Goal: Find specific page/section: Find specific page/section

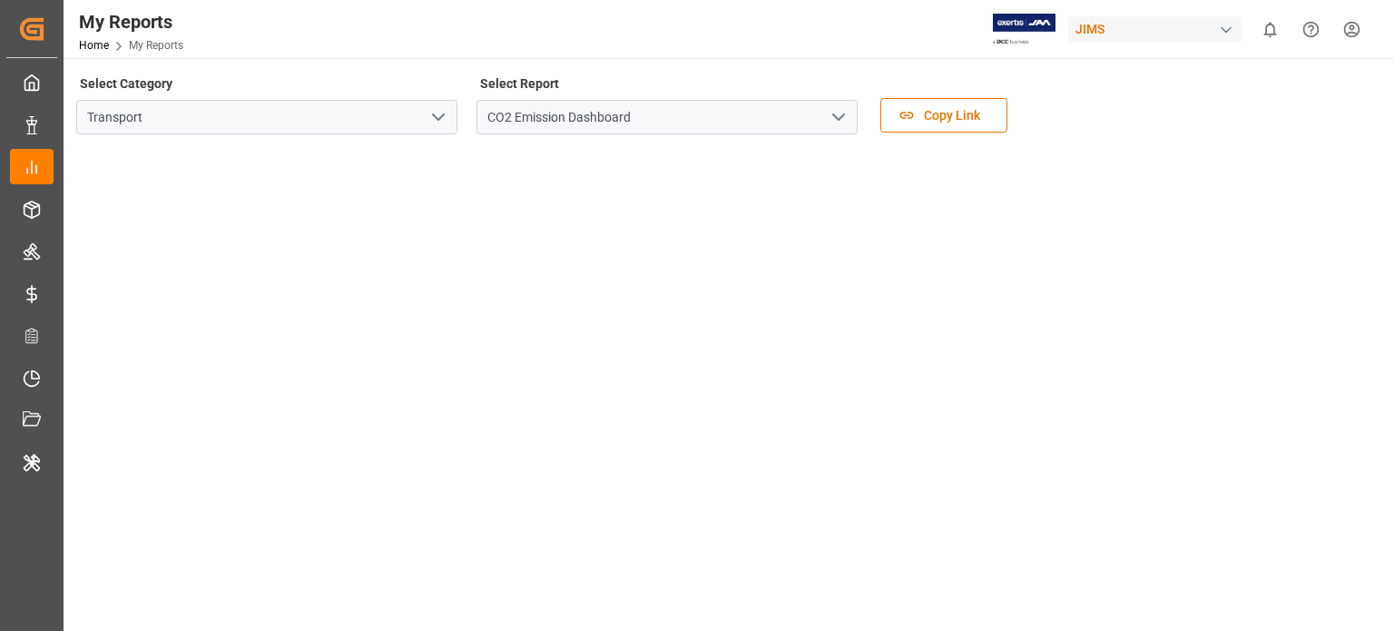
click at [842, 115] on polyline "open menu" at bounding box center [838, 116] width 11 height 5
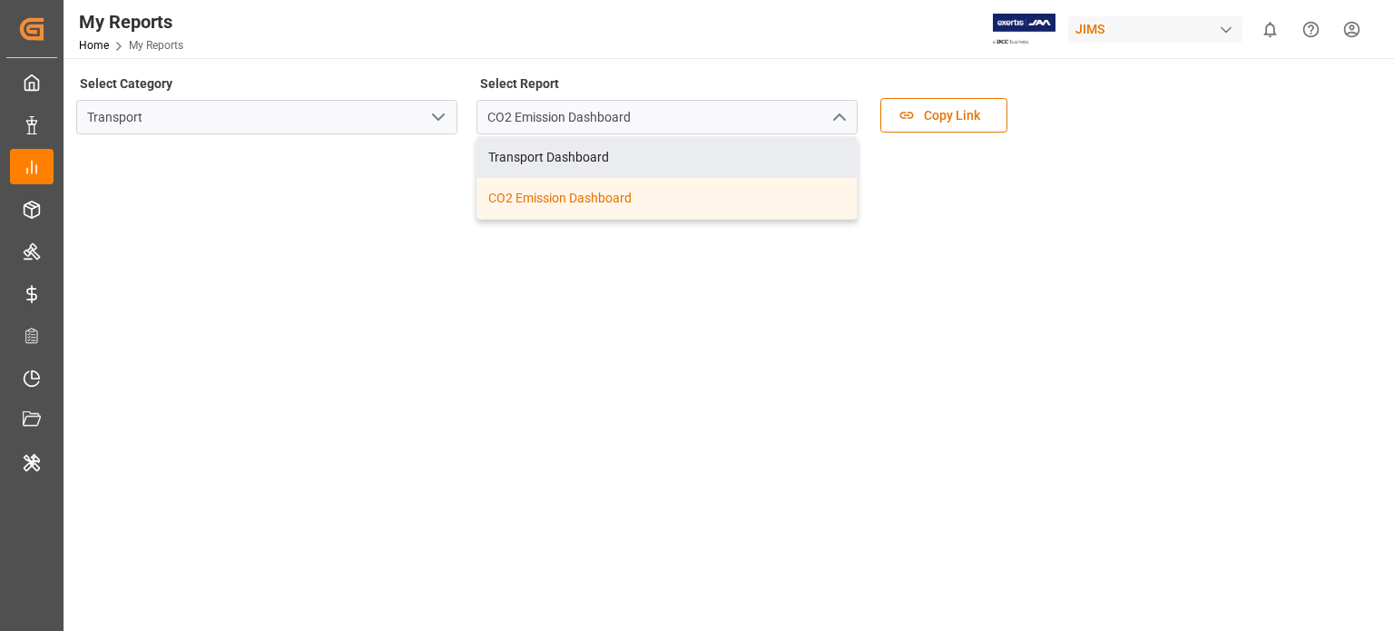
click at [440, 107] on icon "open menu" at bounding box center [439, 117] width 22 height 22
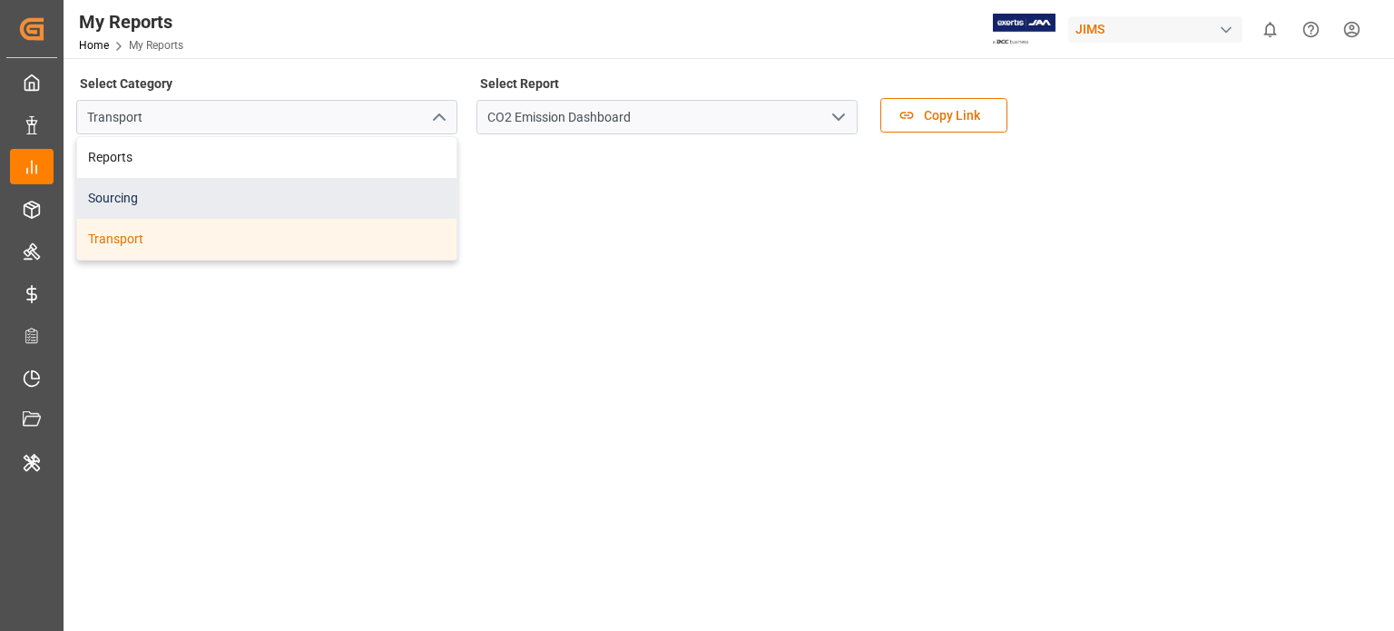
click at [338, 184] on div "Sourcing" at bounding box center [266, 198] width 379 height 41
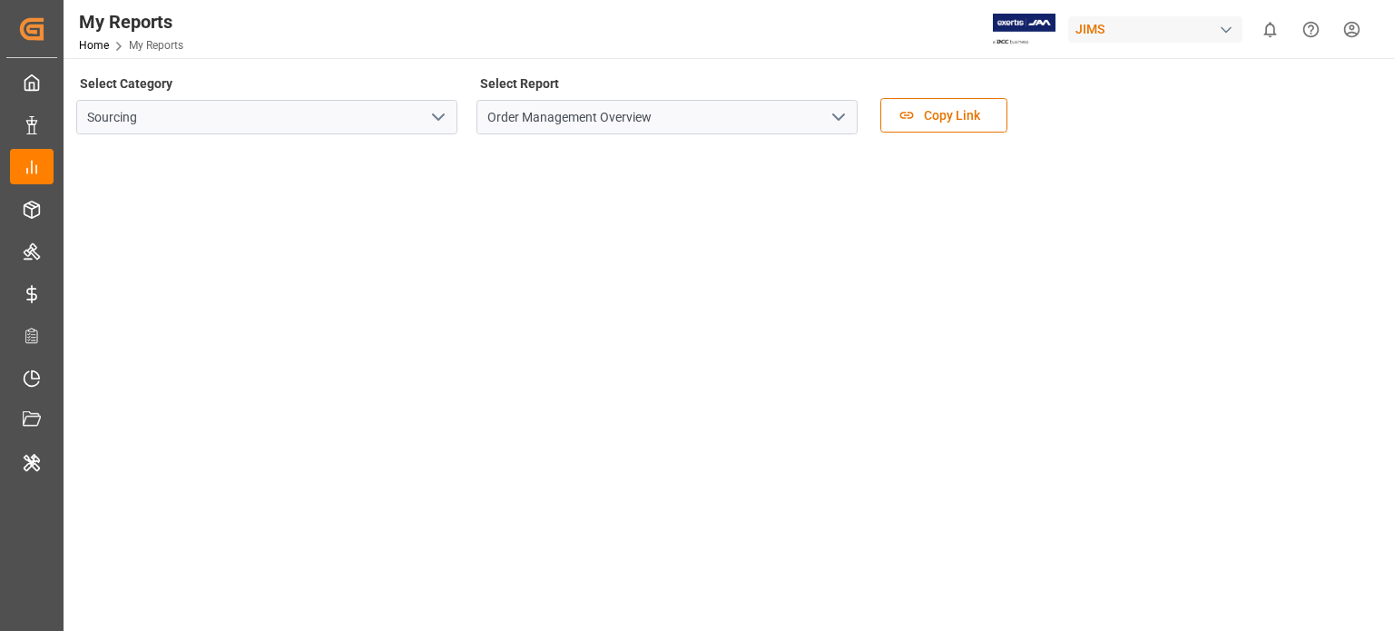
click at [840, 109] on icon "open menu" at bounding box center [839, 117] width 22 height 22
click at [701, 5] on div "My Reports Home My Reports [PERSON_NAME] 0 Notifications Only show unread All W…" at bounding box center [723, 29] width 1344 height 58
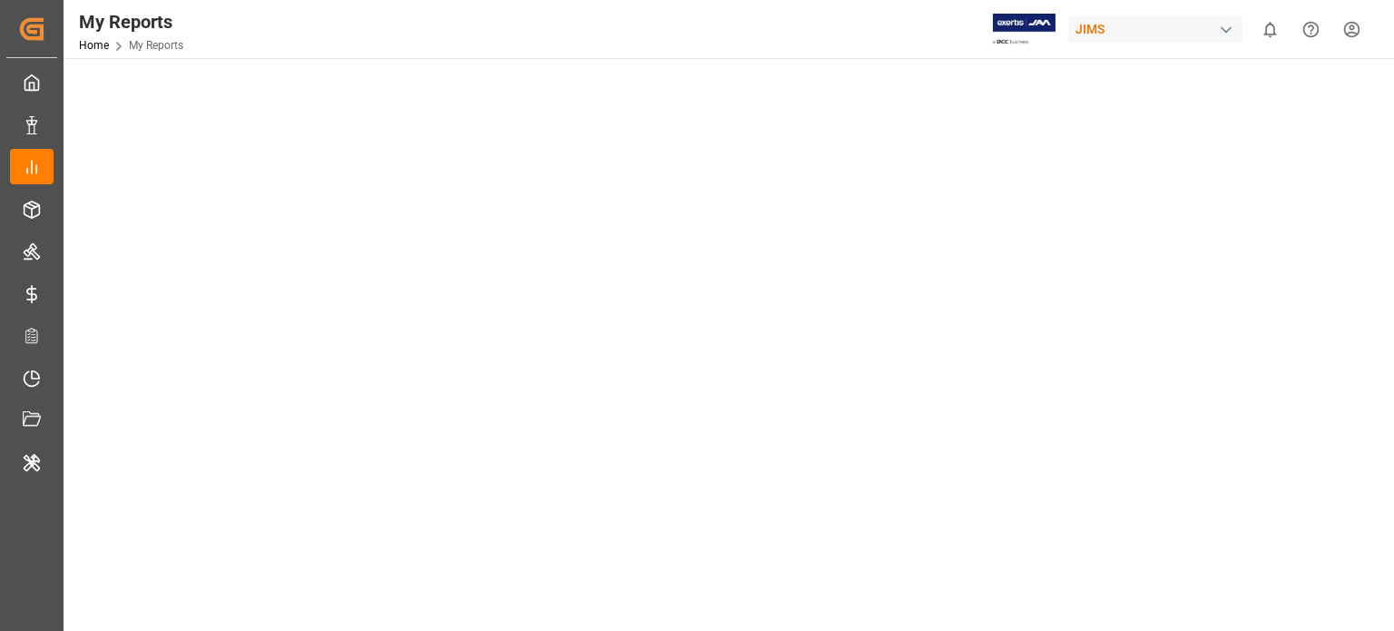
scroll to position [1089, 0]
